Goal: Task Accomplishment & Management: Complete application form

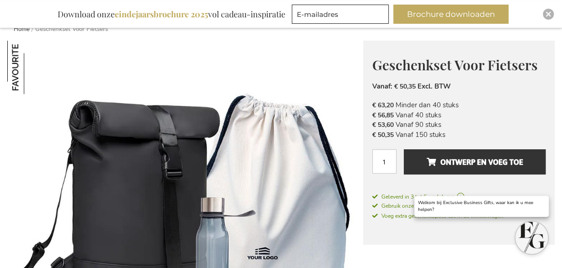
scroll to position [106, 0]
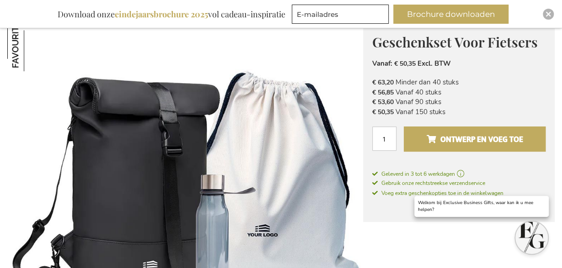
click at [484, 137] on span "Ontwerp en voeg toe" at bounding box center [474, 139] width 96 height 15
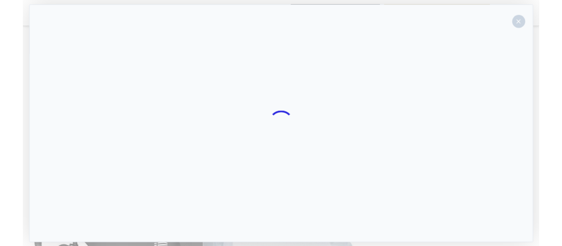
scroll to position [106, 0]
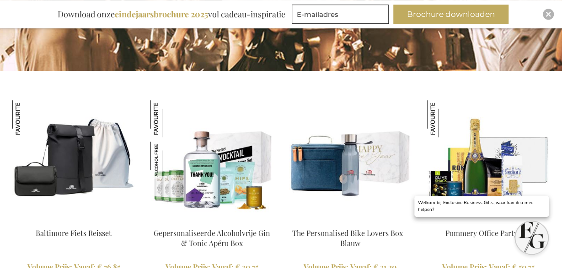
scroll to position [856, 0]
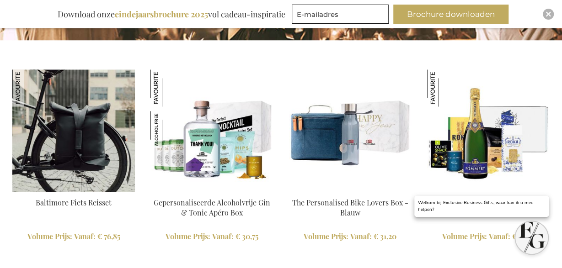
click at [53, 133] on img at bounding box center [73, 131] width 123 height 123
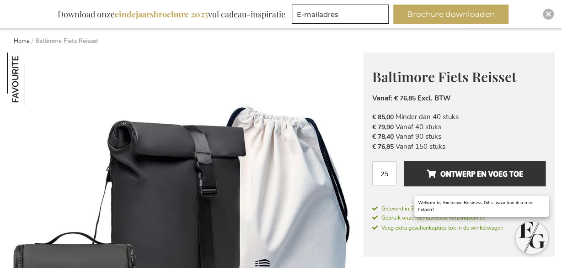
scroll to position [119, 0]
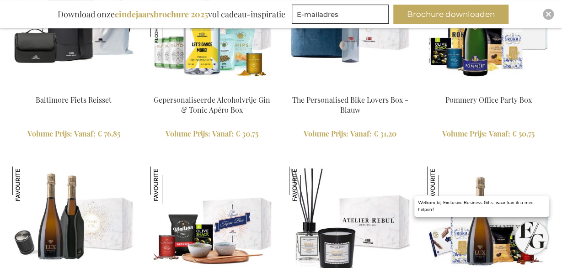
scroll to position [837, 0]
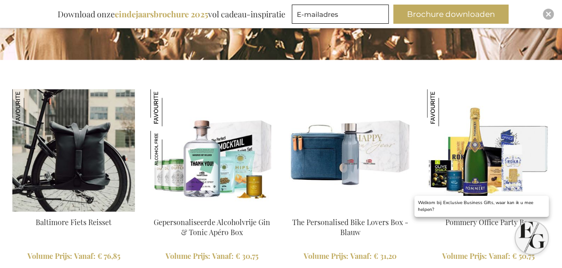
click at [89, 143] on img at bounding box center [73, 150] width 123 height 123
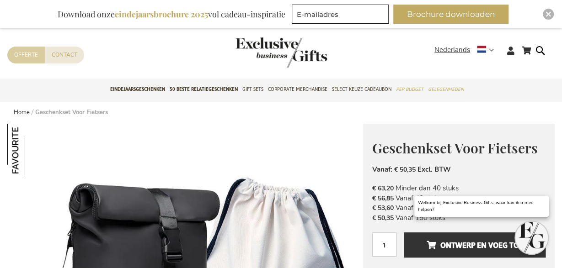
click at [34, 50] on link "Offerte" at bounding box center [25, 55] width 37 height 17
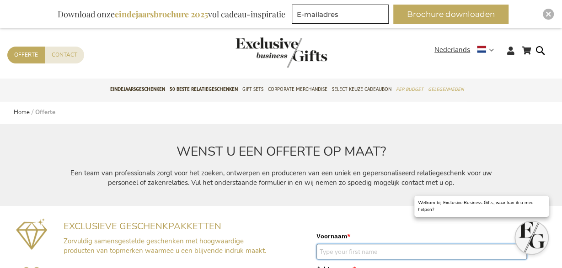
click at [343, 251] on input "Voornaam *" at bounding box center [421, 252] width 210 height 16
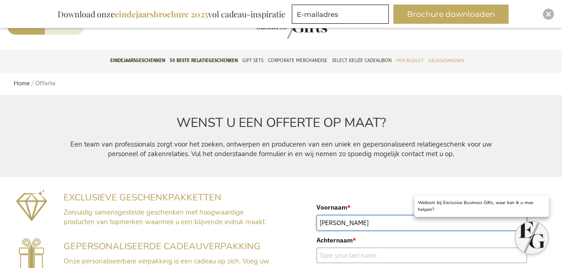
scroll to position [95, 0]
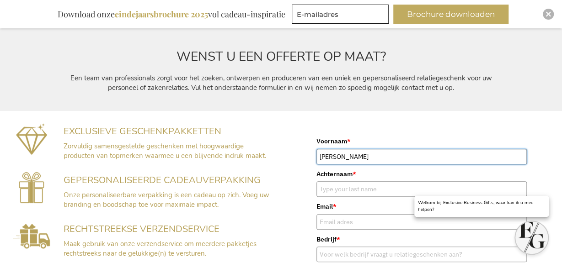
type input "Corine"
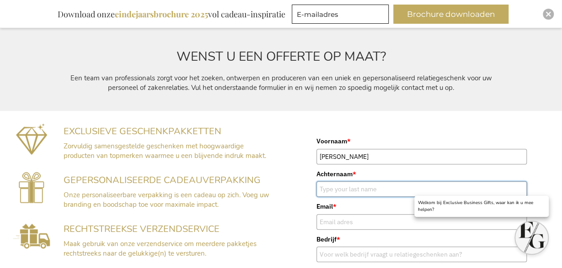
click at [352, 188] on input "Achternaam *" at bounding box center [421, 189] width 210 height 16
type input "Booij"
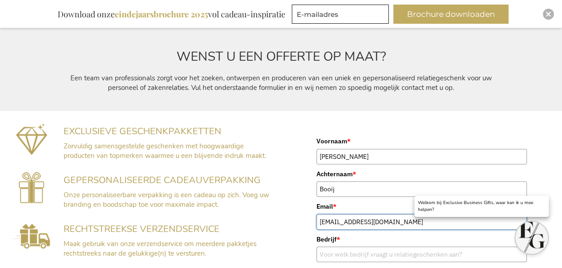
type input "c.booij@reeleaf.nl"
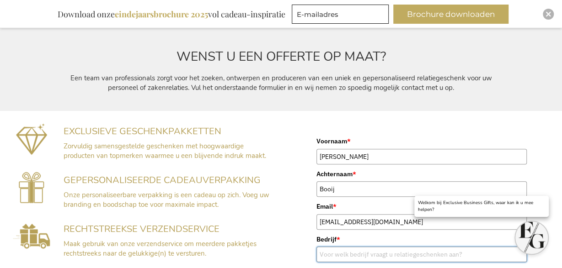
click at [336, 252] on input "Bedrijf *" at bounding box center [421, 255] width 210 height 16
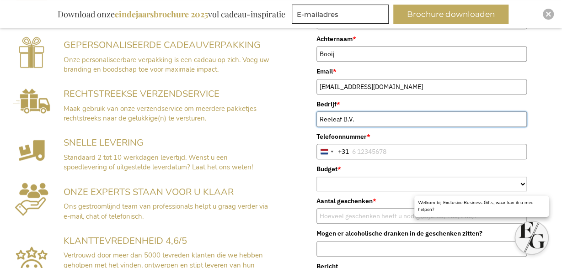
scroll to position [239, 0]
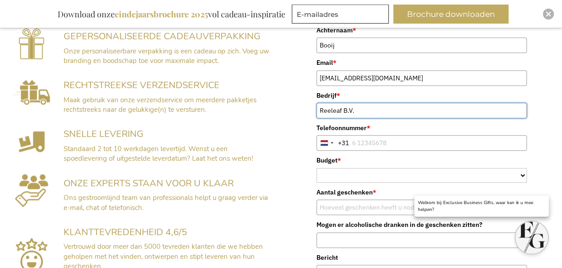
type input "Reeleaf B.V."
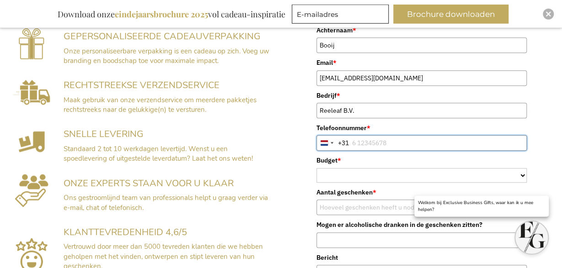
click at [395, 140] on input "Telefoonnummer *" at bounding box center [421, 143] width 210 height 16
type input "6 18657855"
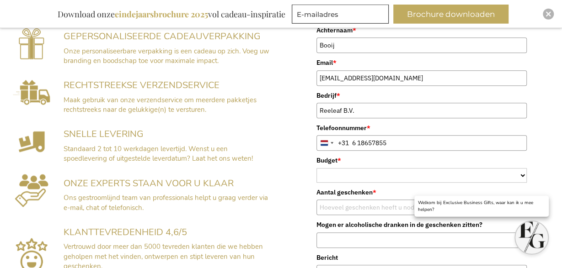
click at [187, 170] on td "ONZE EXPERTS STAAN VOOR U KLAAR Ons gestroomlijnd team van professionals helpt …" at bounding box center [168, 192] width 218 height 49
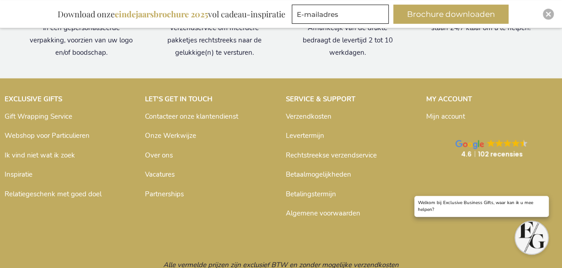
scroll to position [927, 0]
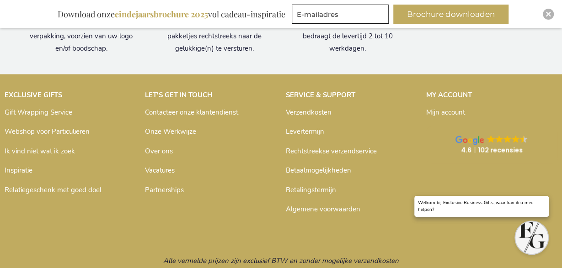
click at [65, 128] on link "Webshop voor Particulieren" at bounding box center [47, 131] width 85 height 9
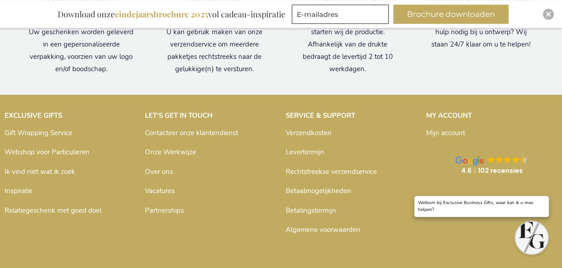
scroll to position [911, 0]
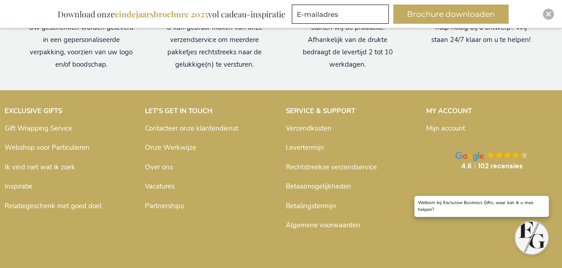
click at [53, 124] on link "Gift Wrapping Service" at bounding box center [39, 128] width 68 height 9
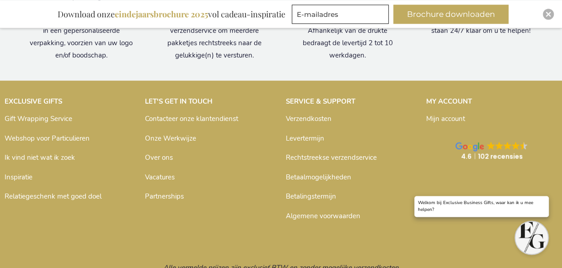
scroll to position [1022, 0]
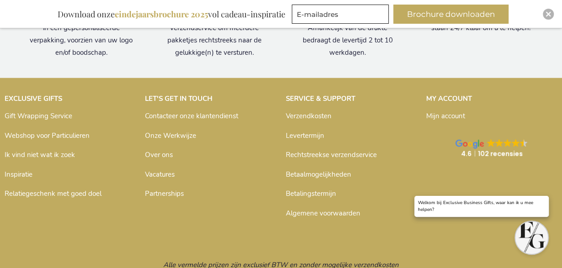
click at [21, 171] on link "Inspiratie" at bounding box center [19, 174] width 28 height 9
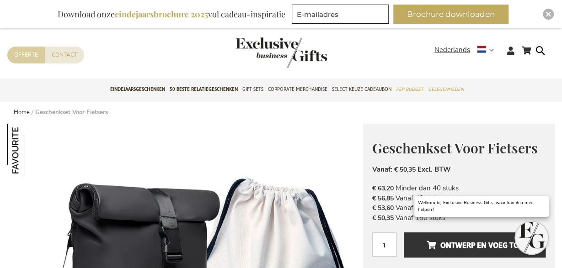
click at [36, 53] on link "Offerte" at bounding box center [25, 55] width 37 height 17
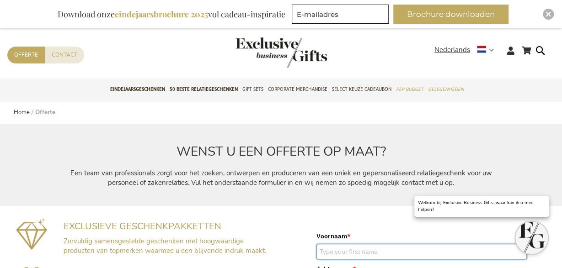
click at [348, 254] on input "Voornaam *" at bounding box center [421, 252] width 210 height 16
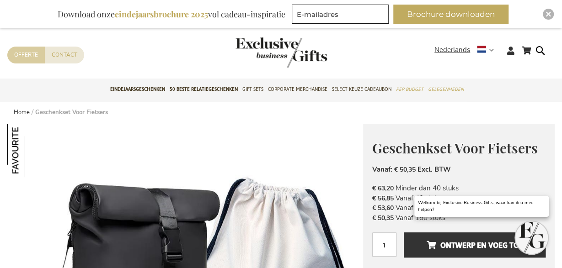
click at [33, 52] on link "Offerte" at bounding box center [25, 55] width 37 height 17
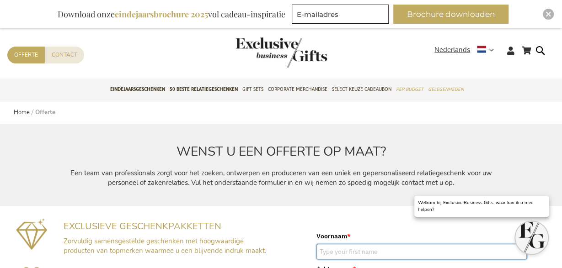
click at [332, 251] on input "Voornaam *" at bounding box center [421, 252] width 210 height 16
type input "Corine"
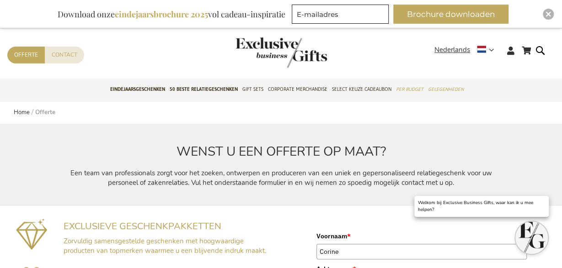
scroll to position [149, 0]
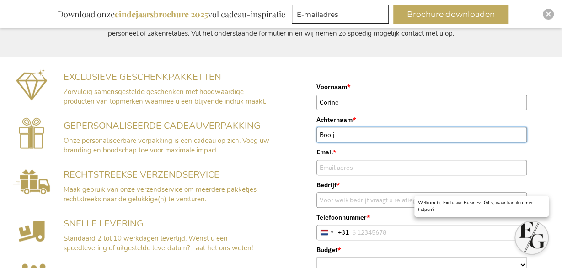
type input "Booij"
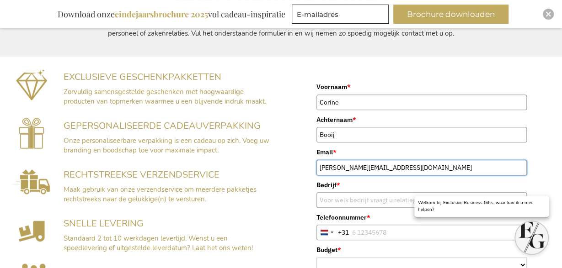
type input "[PERSON_NAME][EMAIL_ADDRESS][DOMAIN_NAME]"
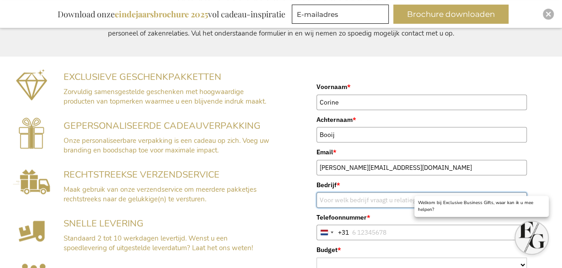
click at [343, 203] on input "Bedrijf *" at bounding box center [421, 200] width 210 height 16
type input "Reeleaf"
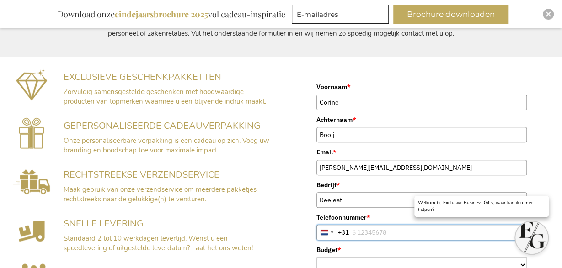
click at [362, 231] on input "Telefoonnummer *" at bounding box center [421, 233] width 210 height 16
type input "6 18657855"
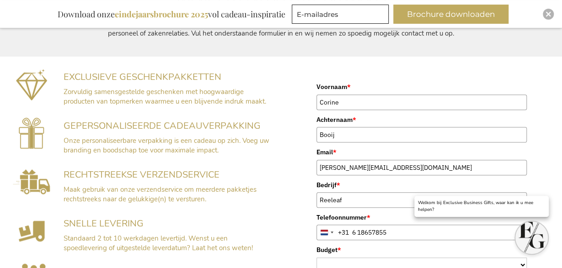
click at [509, 181] on label "Bedrijf *" at bounding box center [421, 185] width 210 height 10
click at [509, 192] on input "Reeleaf" at bounding box center [421, 200] width 210 height 16
click at [316, 258] on select "< €15 €15–€25 €25–€35 €35–€50 €50–€75 €75–€100" at bounding box center [421, 265] width 210 height 15
select select "€50–€75"
click option "€50–€75" at bounding box center [0, 0] width 0 height 0
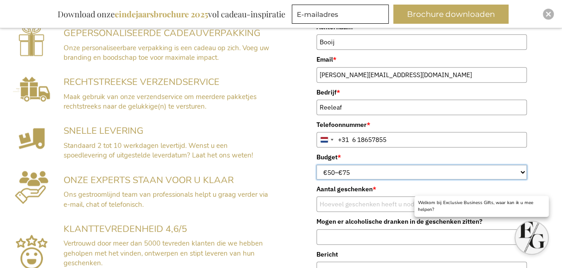
scroll to position [303, 0]
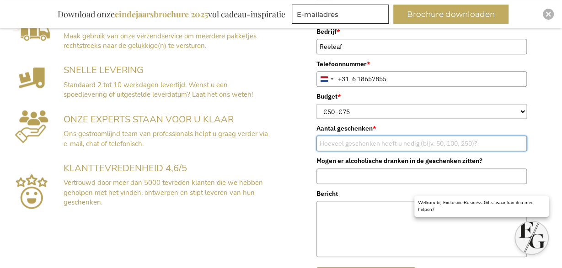
click at [371, 138] on input "Aantal geschenken *" at bounding box center [421, 144] width 210 height 16
type input "15"
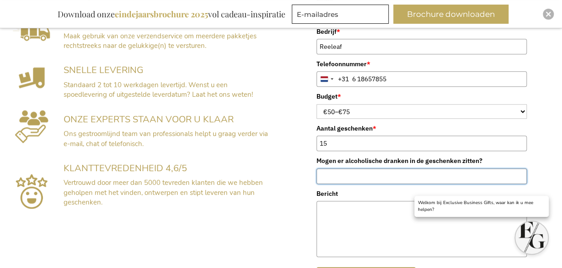
click at [349, 176] on input "Mogen er alcoholische dranken in de geschenken zitten?" at bounding box center [421, 177] width 210 height 16
type input "nee"
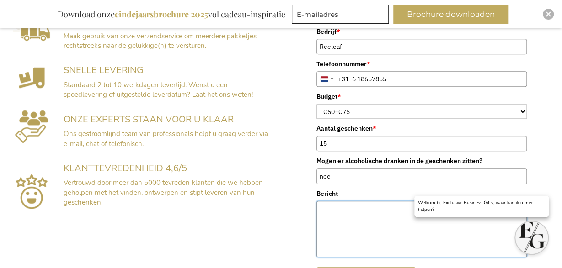
click at [330, 215] on textarea "Bericht" at bounding box center [421, 229] width 210 height 56
click at [469, 219] on textarea "De fietsrugzak vinden wij leuk. Wat zijn de kosten om deze in ons logo kleur" at bounding box center [421, 229] width 210 height 56
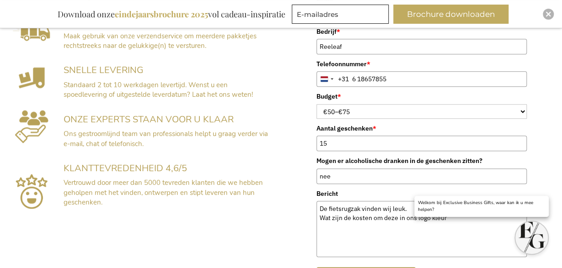
click at [490, 208] on p "Welkom bij Exclusive Business Gifts, waar kan ik u mee helpen?" at bounding box center [481, 207] width 127 height 14
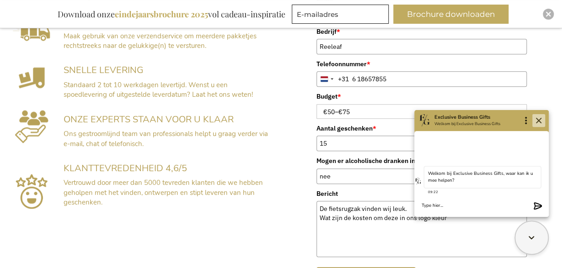
click at [541, 120] on icon "Close" at bounding box center [538, 120] width 11 height 11
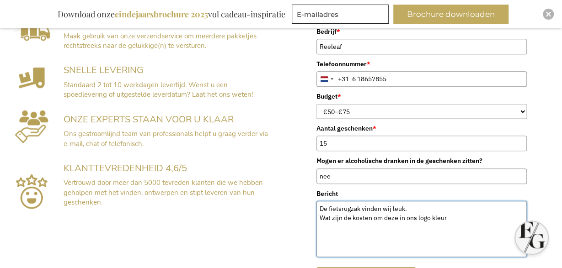
click at [446, 216] on textarea "De fietsrugzak vinden wij leuk. Wat zijn de kosten om deze in ons logo kleur" at bounding box center [421, 229] width 210 height 56
click at [411, 207] on textarea "De fietsrugzak vinden wij leuk. Wat zijn de kosten om deze in ons logo kleur te…" at bounding box center [421, 229] width 210 height 56
click at [491, 218] on textarea "De fietsrugzak vinden wij leuk. Wat zijn de kosten om deze in ons logo kleur te…" at bounding box center [421, 229] width 210 height 56
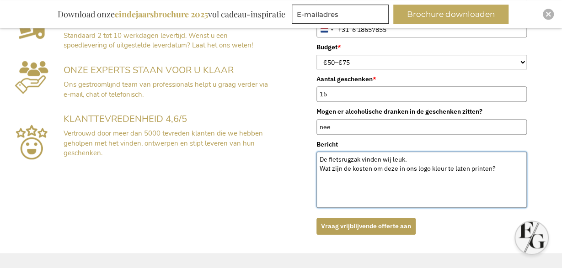
scroll to position [355, 0]
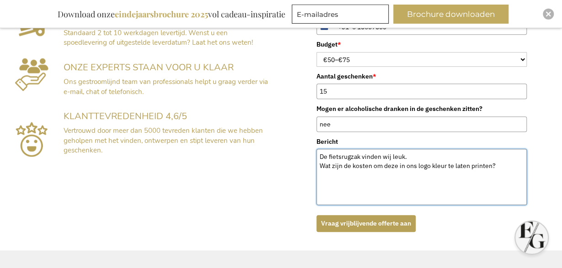
click at [319, 154] on textarea "De fietsrugzak vinden wij leuk. Wat zijn de kosten om deze in ons logo kleur te…" at bounding box center [421, 177] width 210 height 56
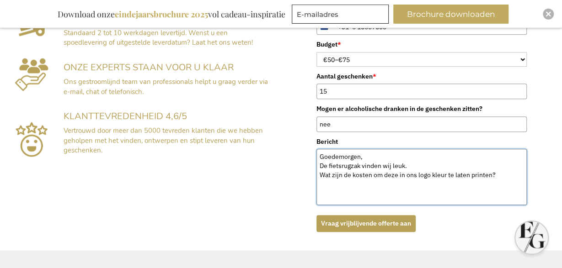
click at [503, 174] on textarea "Goedemorgen, De fietsrugzak vinden wij leuk. Wat zijn de kosten om deze in ons …" at bounding box center [421, 177] width 210 height 56
type textarea "Goedemorgen, De fietsrugzak vinden wij leuk. Wat zijn de kosten om deze in ons …"
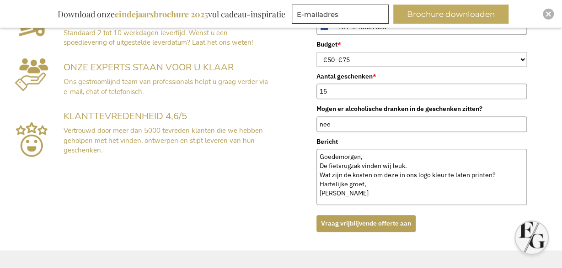
click at [382, 220] on button "Vraag vrijblijvende offerte aan" at bounding box center [365, 223] width 99 height 17
type input "15"
